Goal: Check status: Check status

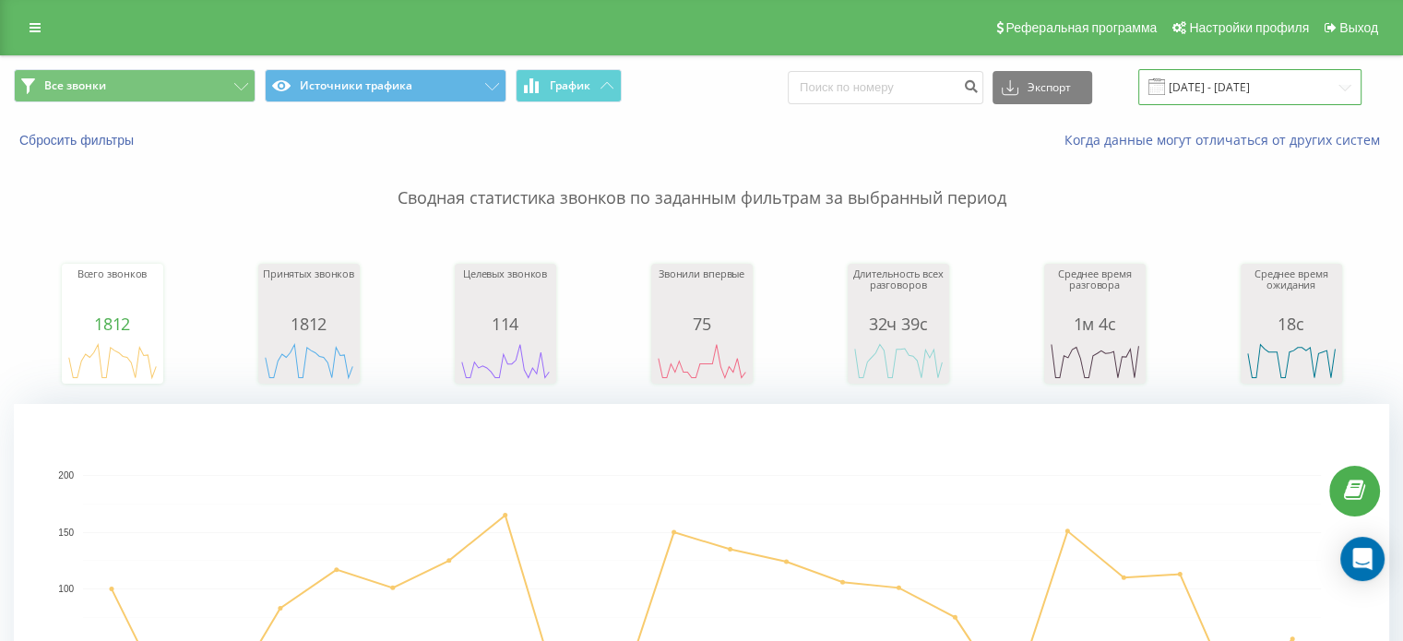
click at [1218, 88] on input "[DATE] - [DATE]" at bounding box center [1249, 87] width 223 height 36
click at [1237, 85] on input "[DATE] - [DATE]" at bounding box center [1249, 87] width 223 height 36
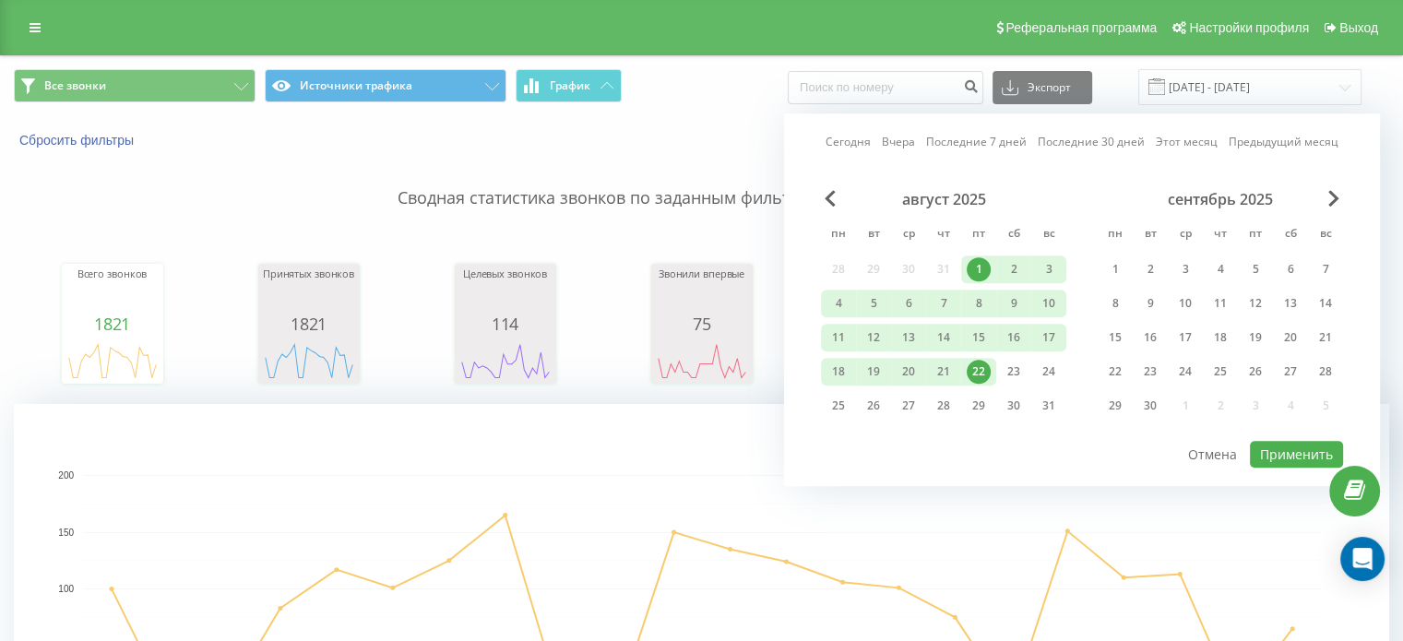
click at [972, 372] on div "22" at bounding box center [979, 372] width 24 height 24
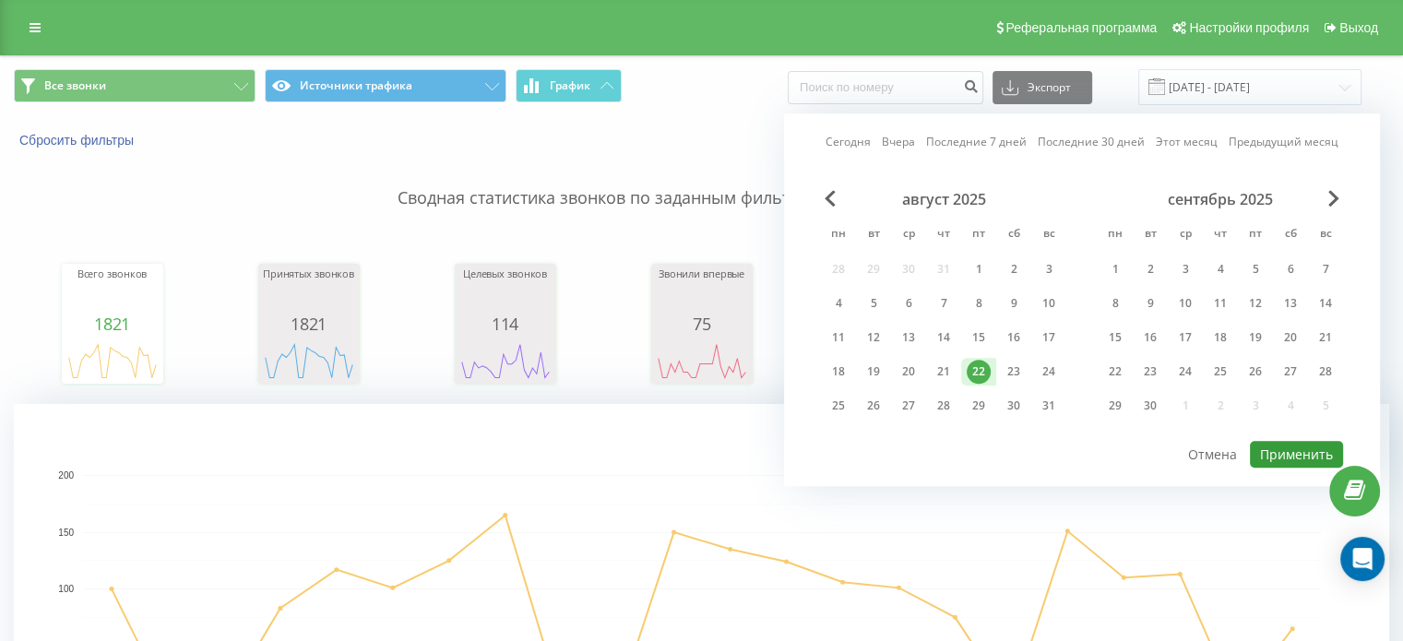
click at [1268, 441] on button "Применить" at bounding box center [1296, 454] width 93 height 27
type input "[DATE] - [DATE]"
